Goal: Information Seeking & Learning: Learn about a topic

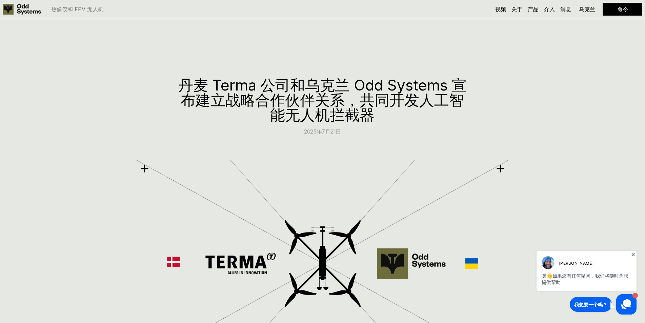
click at [391, 117] on h1 "丹麦 Terma 公司和乌克兰 Odd Systems 宣布建立战略合作伙伴关系，共同开发人工智能无人机拦截器" at bounding box center [323, 100] width 292 height 45
click at [530, 11] on font "产品" at bounding box center [533, 9] width 11 height 7
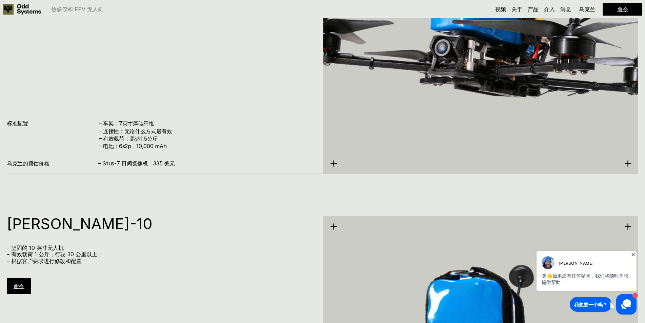
scroll to position [1967, 0]
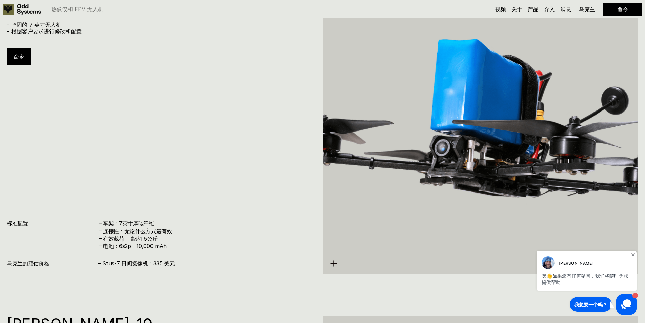
click at [112, 157] on div "斯图斯-7 – 坚固的 7 英寸无人机 – 根据客户要求进行修改和配置 命令 标准配置 – 车架：7英寸厚碳纤维 – 连接性：无论什么方式最有效 – 有效载荷…" at bounding box center [164, 133] width 315 height 281
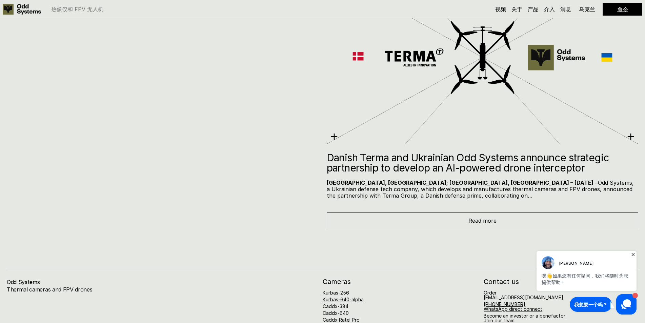
scroll to position [3815, 0]
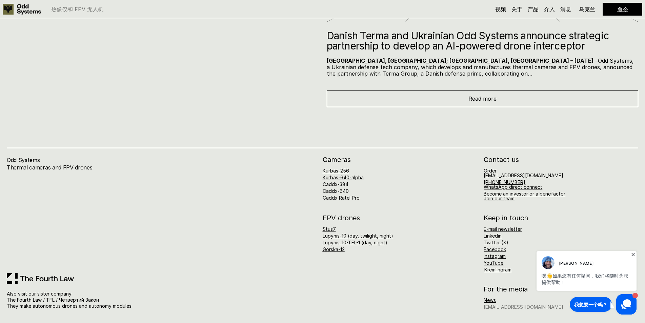
drag, startPoint x: 508, startPoint y: 307, endPoint x: 491, endPoint y: 310, distance: 16.5
click at [491, 310] on link "[EMAIL_ADDRESS][DOMAIN_NAME]" at bounding box center [524, 307] width 80 height 6
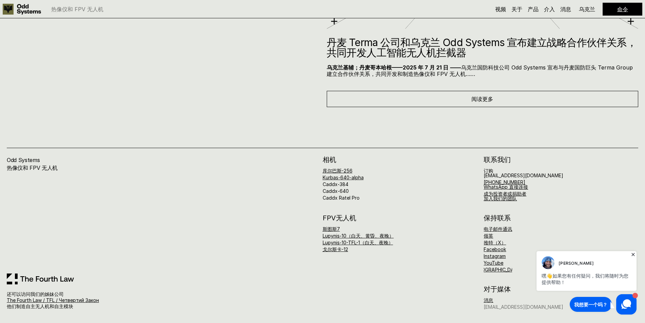
scroll to position [3808, 0]
click at [6, 186] on div "Odd Systems 热像仪和 FPV 无人机 还可以访问我们的姊妹公司 The Fourth Law / TFL / Четвертий Закон 他们…" at bounding box center [322, 215] width 645 height 216
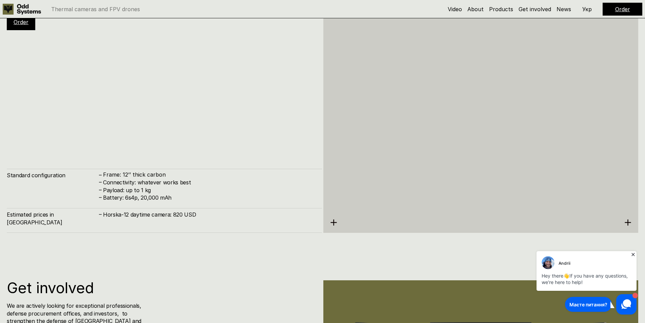
scroll to position [3096, 0]
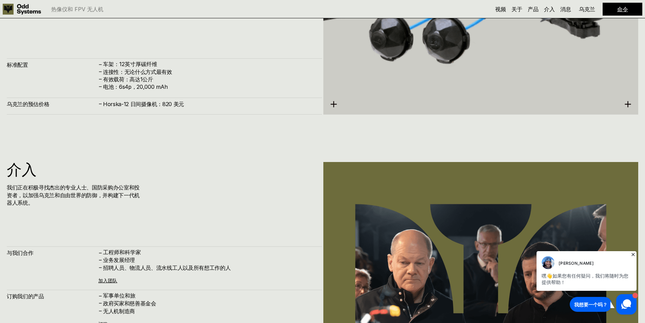
click at [519, 10] on font "关于" at bounding box center [517, 9] width 11 height 7
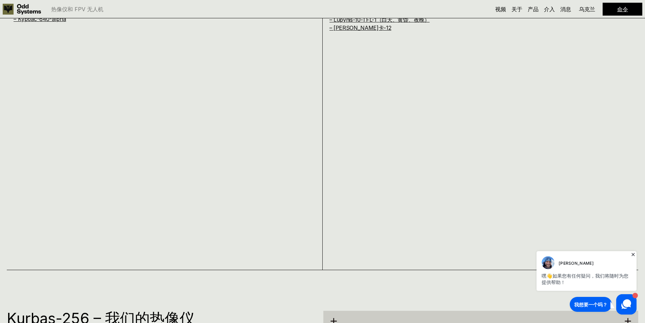
scroll to position [763, 0]
